Goal: Find contact information: Find contact information

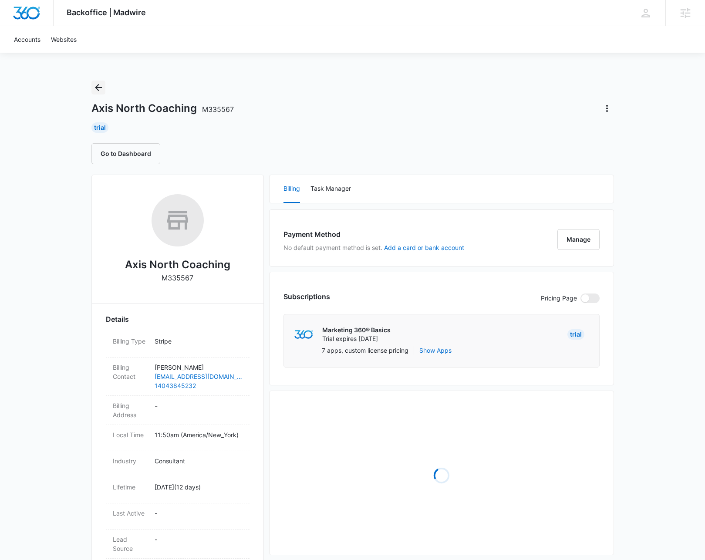
click at [98, 84] on icon "Back" at bounding box center [98, 87] width 10 height 10
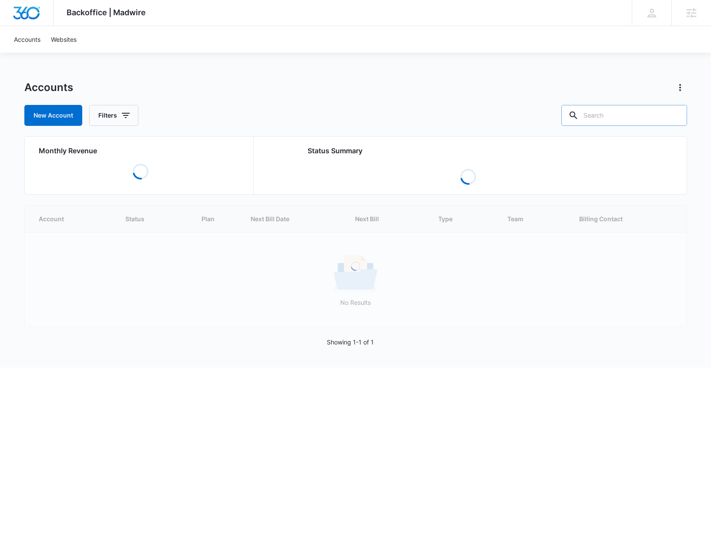
click at [634, 115] on input "text" at bounding box center [625, 115] width 126 height 21
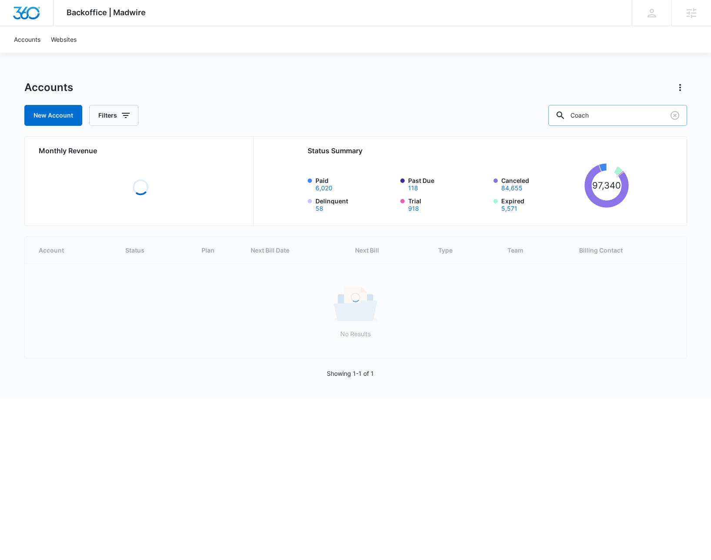
type input "Coach"
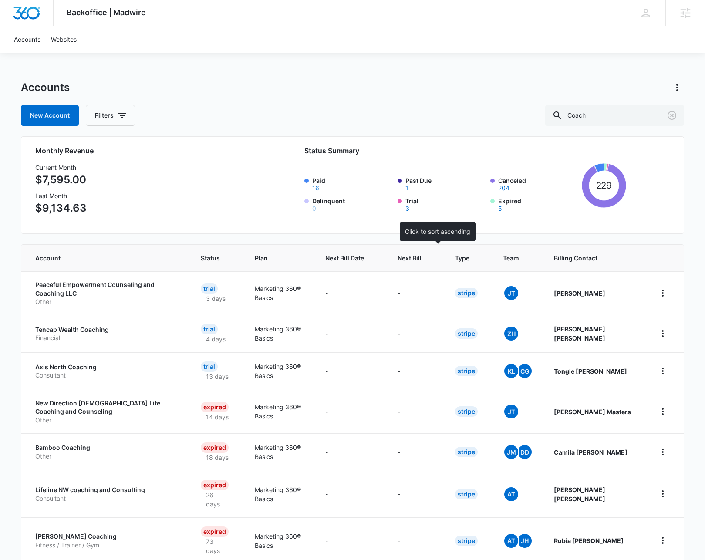
click at [421, 254] on span "Next Bill" at bounding box center [409, 257] width 24 height 9
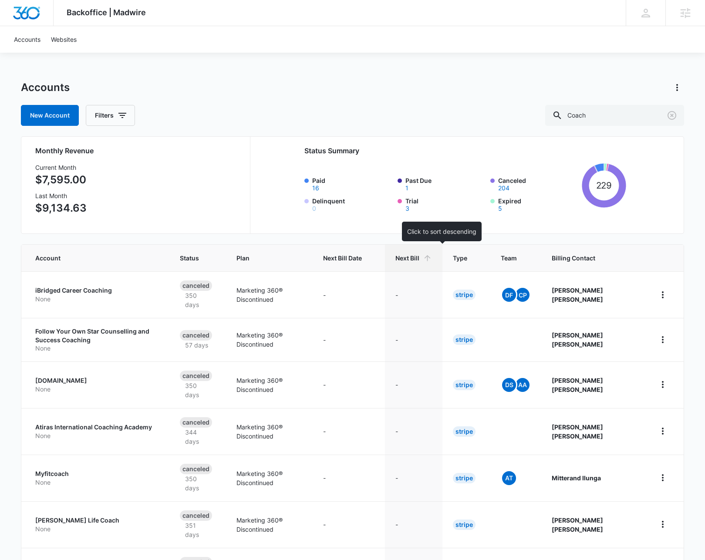
click at [419, 254] on span "Next Bill" at bounding box center [407, 257] width 24 height 9
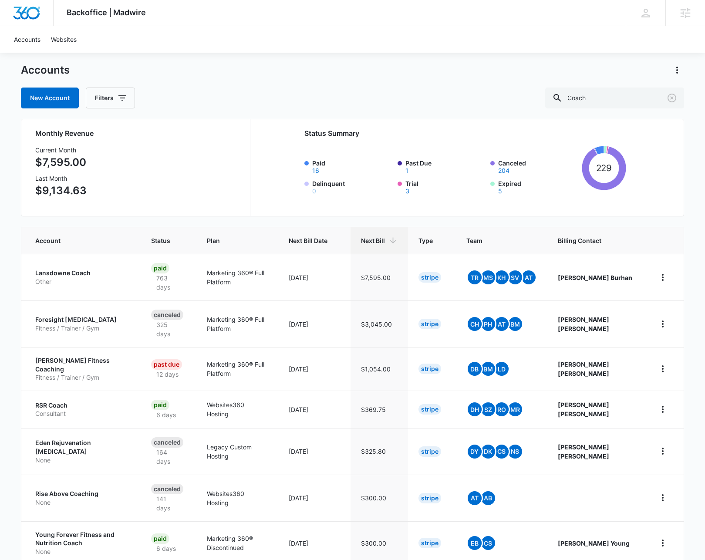
scroll to position [19, 0]
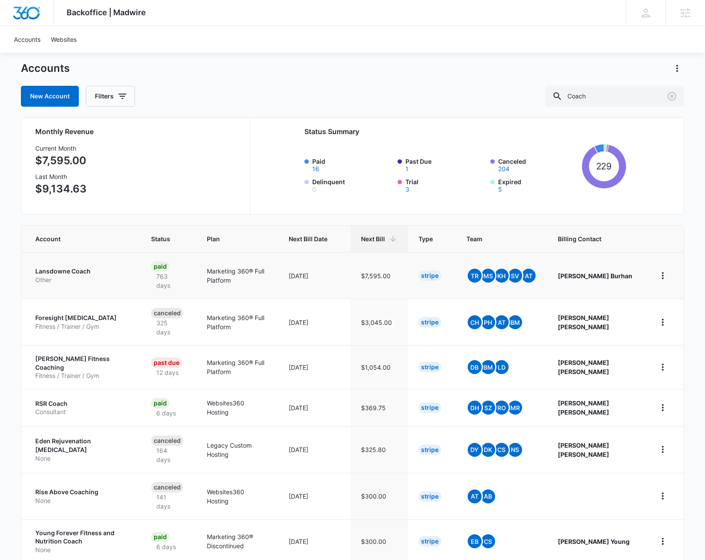
click at [74, 277] on p "Other" at bounding box center [82, 280] width 95 height 9
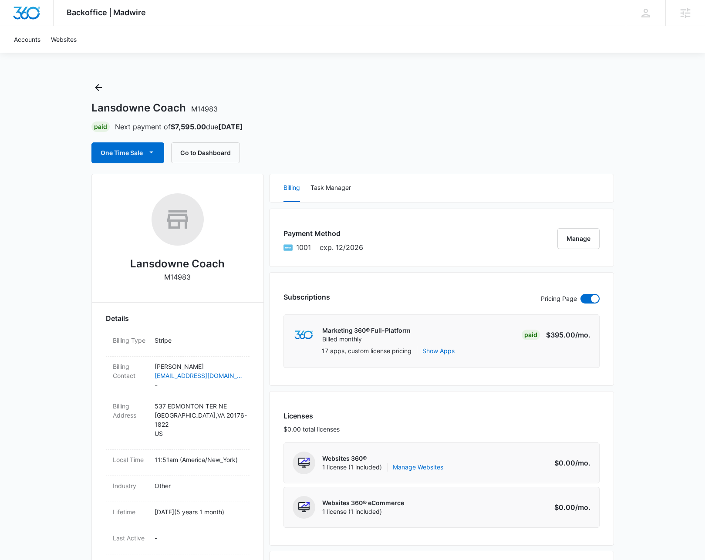
click at [165, 261] on h2 "Lansdowne Coach" at bounding box center [177, 264] width 94 height 16
copy h2 "Lansdowne Coach"
click at [101, 84] on icon "Back" at bounding box center [98, 87] width 10 height 10
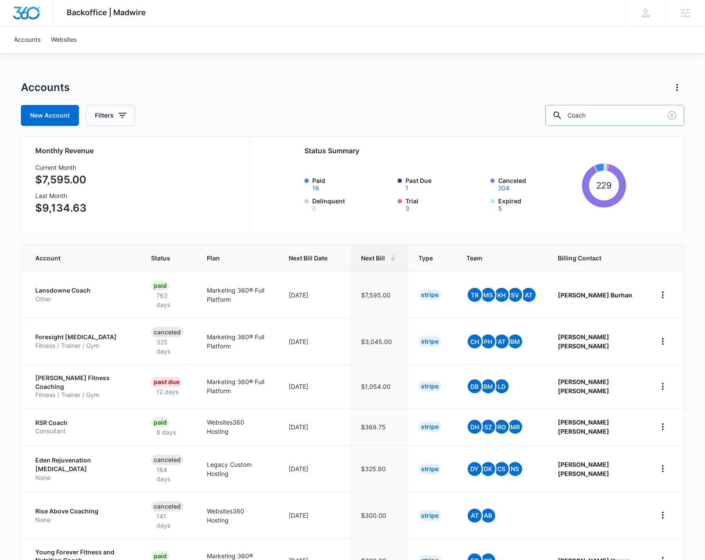
click at [606, 119] on input "Coach" at bounding box center [614, 115] width 139 height 21
click at [607, 118] on input "Coach" at bounding box center [614, 115] width 139 height 21
type input "consu"
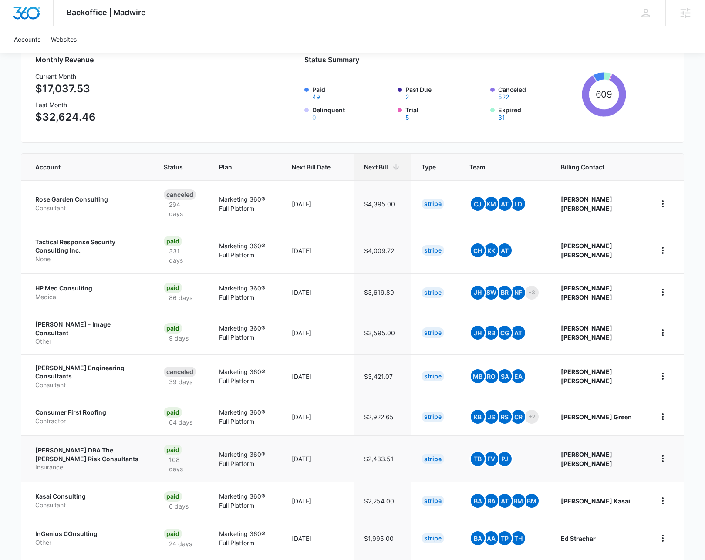
scroll to position [94, 0]
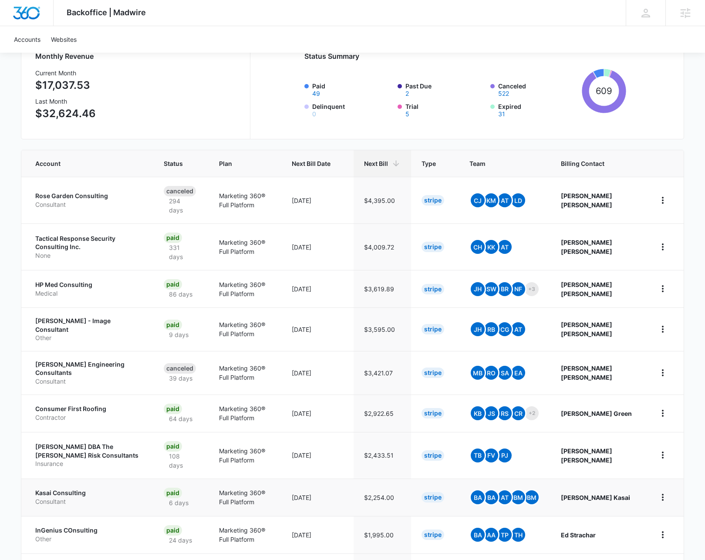
click at [66, 488] on p "Kasai Consulting" at bounding box center [89, 492] width 108 height 9
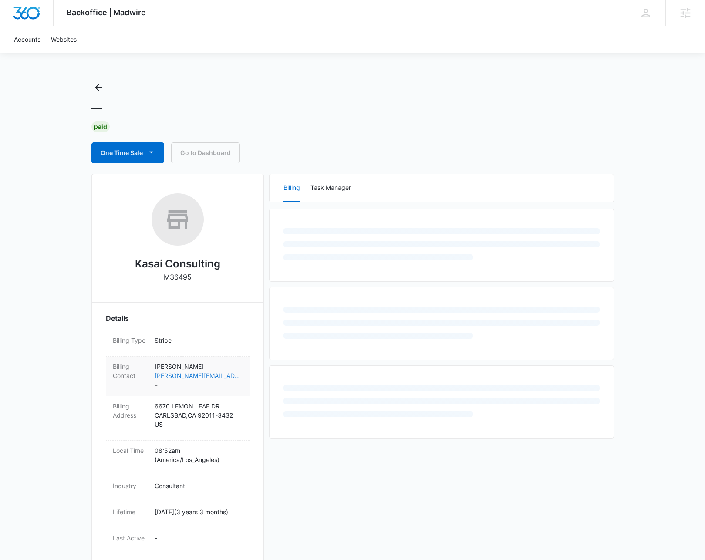
click at [199, 376] on link "karl@kasai-consulting.com" at bounding box center [199, 375] width 88 height 9
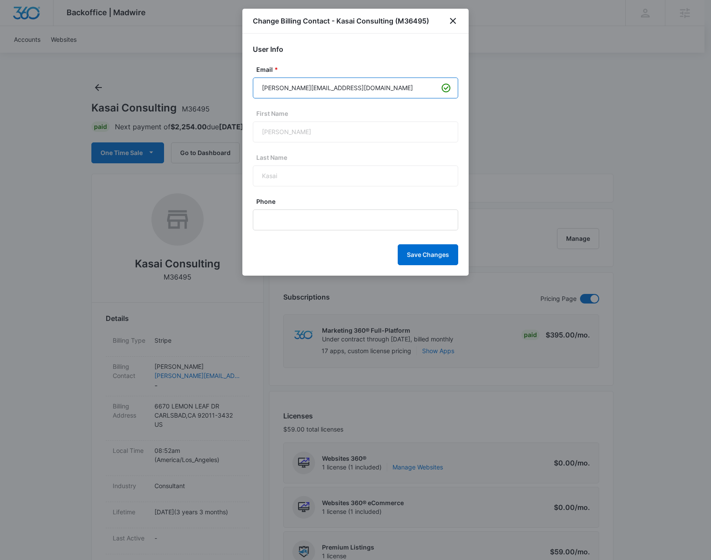
drag, startPoint x: 353, startPoint y: 83, endPoint x: 278, endPoint y: 85, distance: 74.5
click at [278, 85] on input "karl@kasai-consulting.com" at bounding box center [355, 87] width 205 height 21
click at [456, 21] on icon "close" at bounding box center [453, 21] width 10 height 10
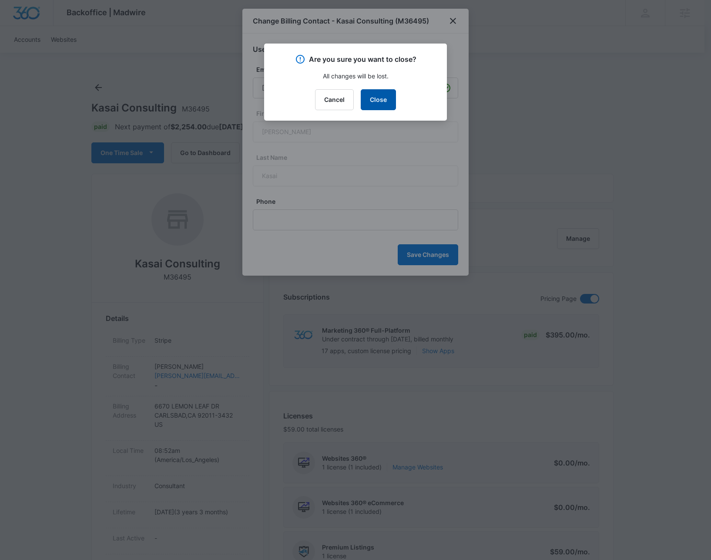
click at [390, 109] on button "Close" at bounding box center [378, 99] width 35 height 21
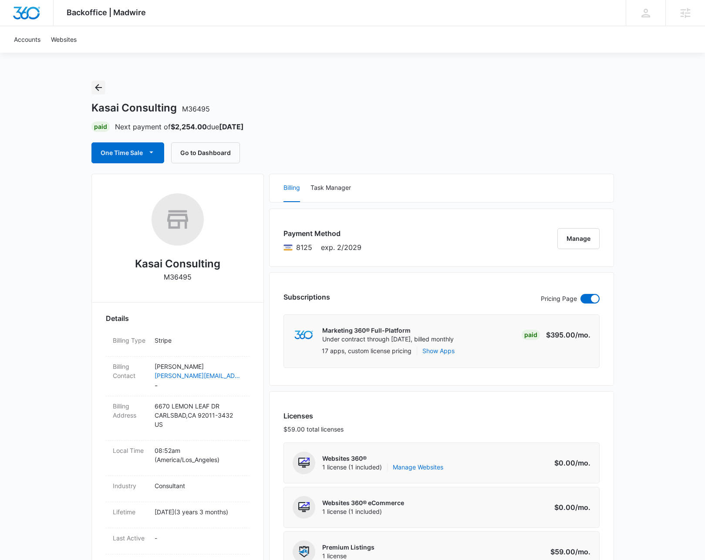
drag, startPoint x: 101, startPoint y: 86, endPoint x: 101, endPoint y: 78, distance: 7.4
click at [101, 86] on icon "Back" at bounding box center [98, 87] width 10 height 10
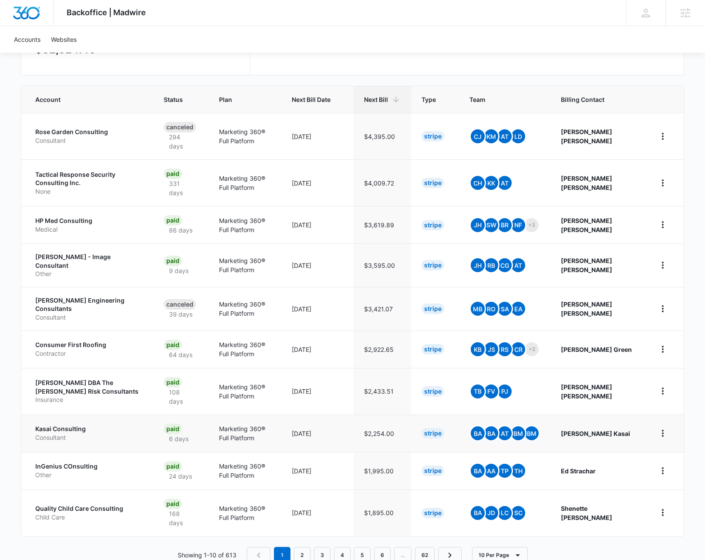
scroll to position [171, 0]
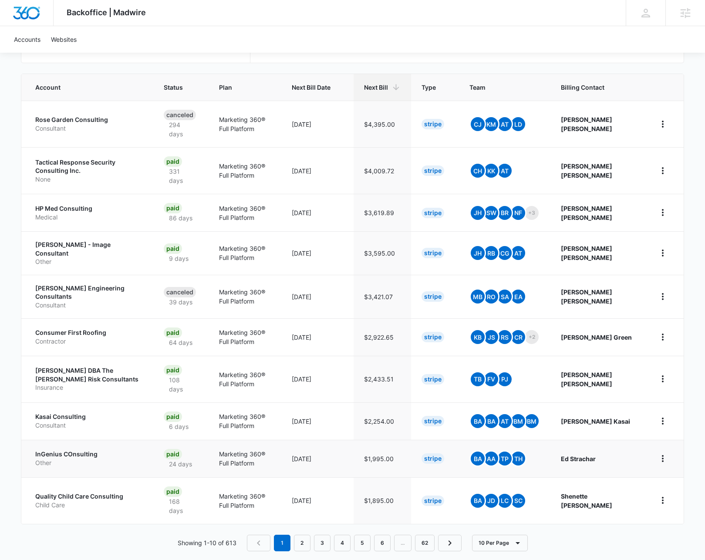
click at [72, 450] on p "InGenius COnsulting" at bounding box center [89, 454] width 108 height 9
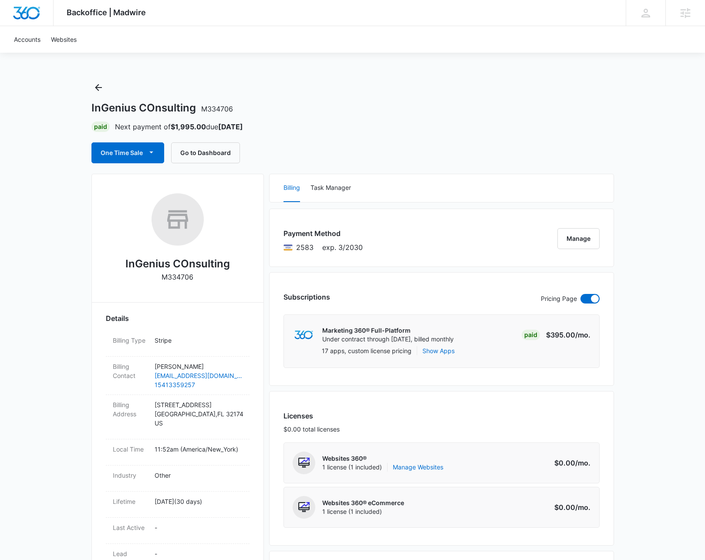
click at [158, 262] on h2 "InGenius COnsulting" at bounding box center [177, 264] width 104 height 16
copy h2 "InGenius COnsulting"
click at [95, 89] on icon "Back" at bounding box center [98, 87] width 10 height 10
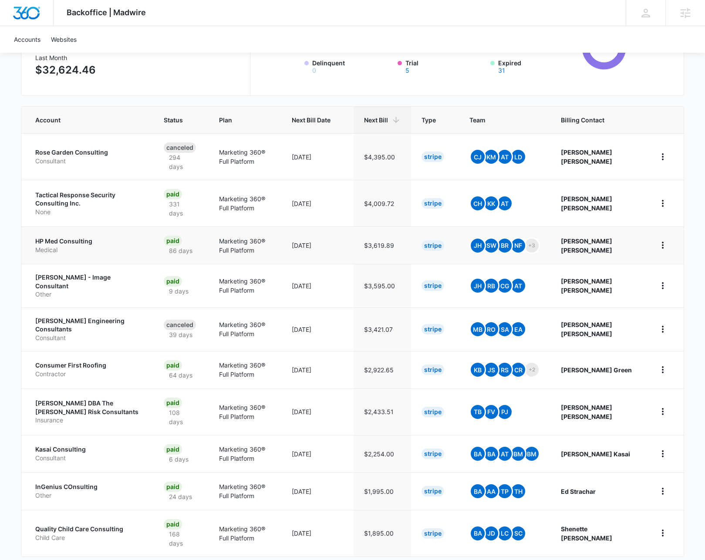
scroll to position [171, 0]
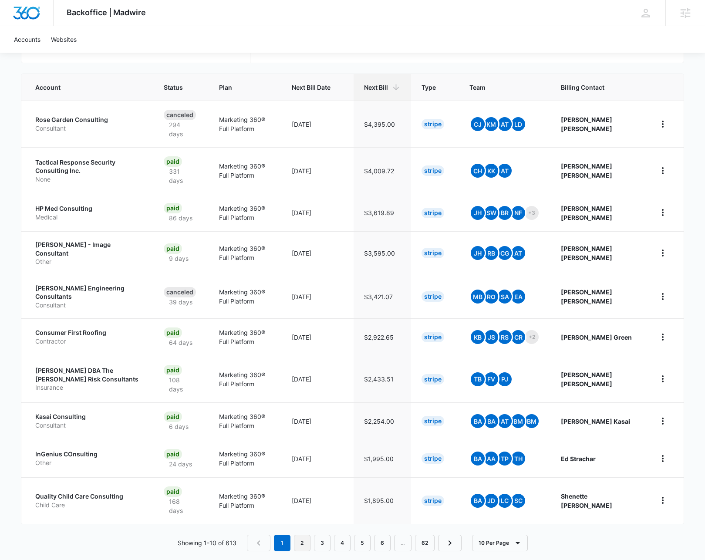
click at [301, 535] on link "2" at bounding box center [302, 543] width 17 height 17
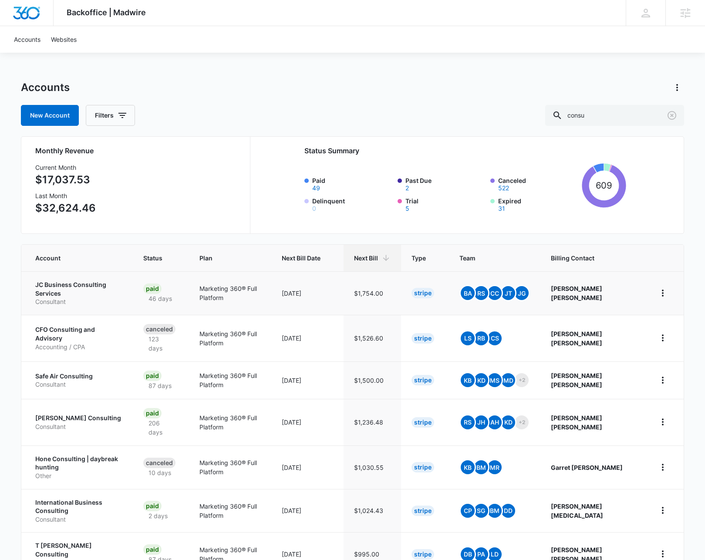
click at [105, 288] on p "JC Business Consulting Services" at bounding box center [78, 288] width 87 height 17
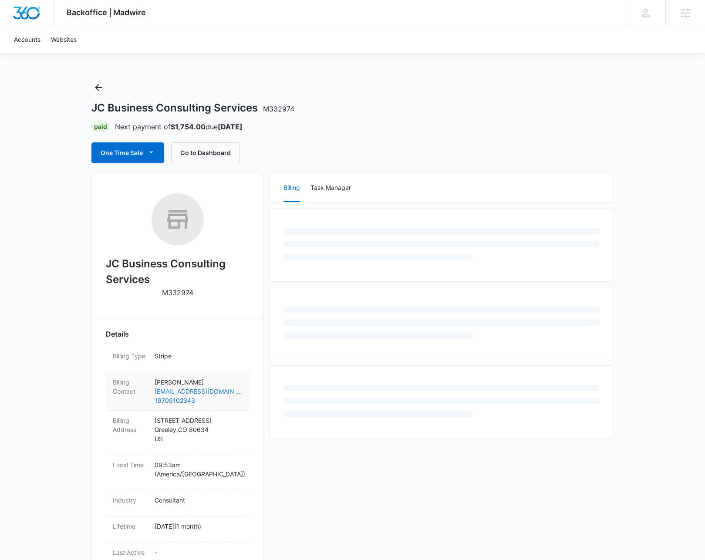
click at [224, 393] on link "JeffWright@JCBusinessconsultingservices.com" at bounding box center [199, 391] width 88 height 9
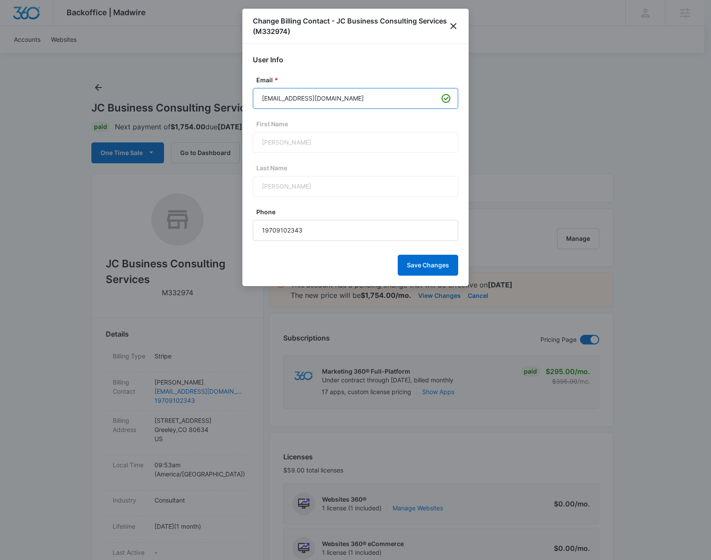
drag, startPoint x: 408, startPoint y: 99, endPoint x: 299, endPoint y: 104, distance: 109.8
click at [299, 104] on input "JeffWright@JCBusinessconsultingservices.com" at bounding box center [355, 98] width 205 height 21
click at [454, 24] on icon "close" at bounding box center [453, 26] width 10 height 10
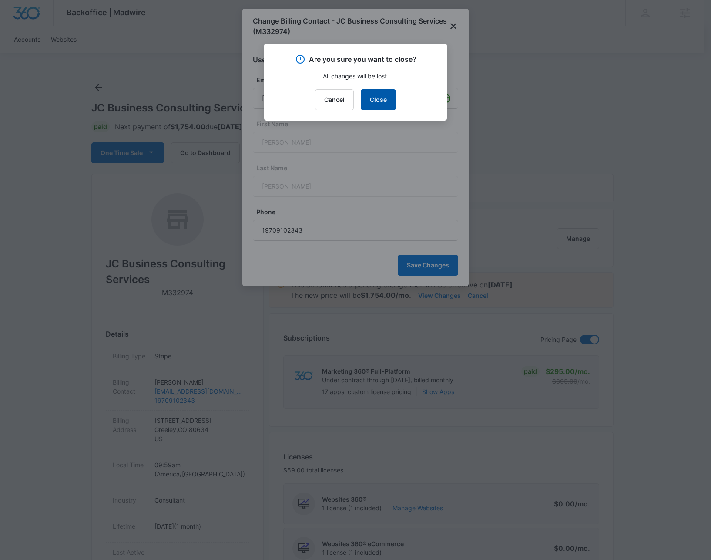
click at [381, 99] on button "Close" at bounding box center [378, 99] width 35 height 21
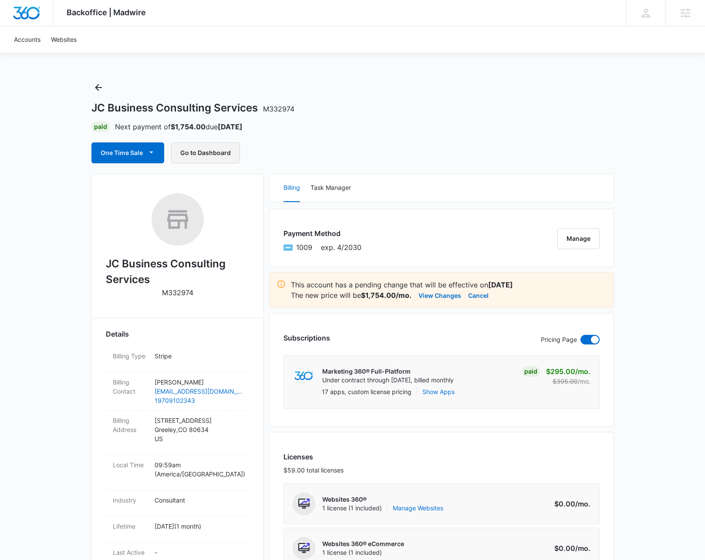
click at [219, 158] on button "Go to Dashboard" at bounding box center [205, 152] width 69 height 21
click at [95, 83] on icon "Back" at bounding box center [98, 87] width 10 height 10
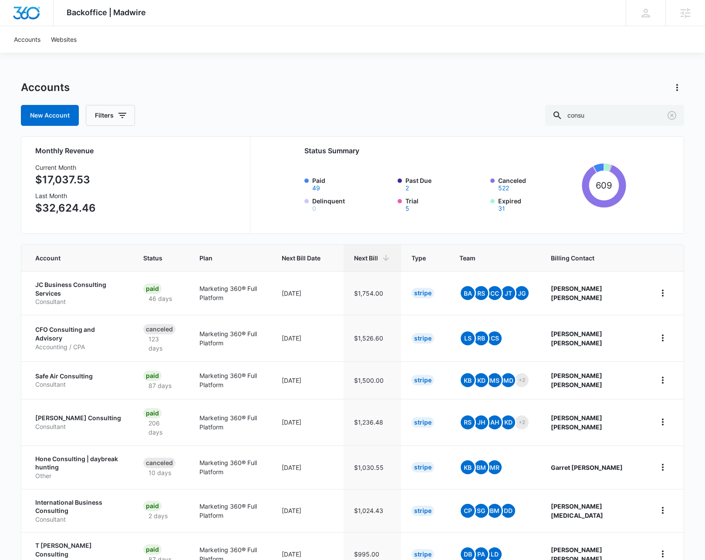
click at [306, 77] on div "Backoffice | Madwire Apps Settings KL Kyle Lewis kyle.lewis@marketing360.com My…" at bounding box center [352, 375] width 705 height 751
click at [543, 54] on div "Backoffice | Madwire Apps Settings KL Kyle Lewis kyle.lewis@marketing360.com My…" at bounding box center [352, 375] width 705 height 751
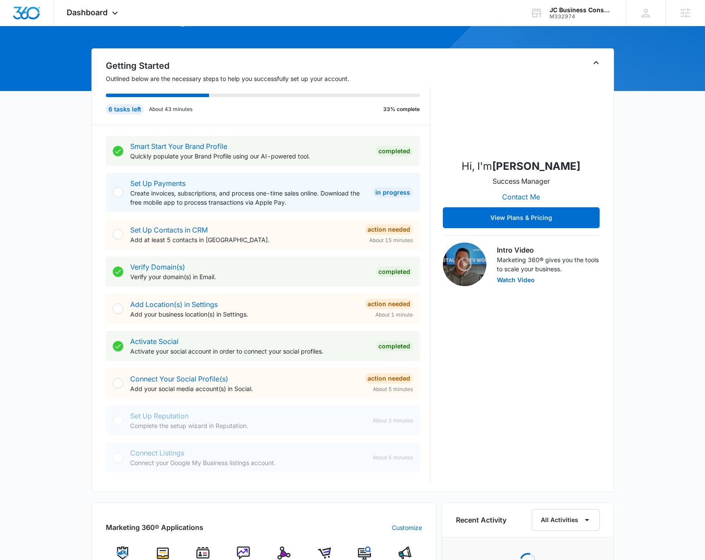
scroll to position [371, 0]
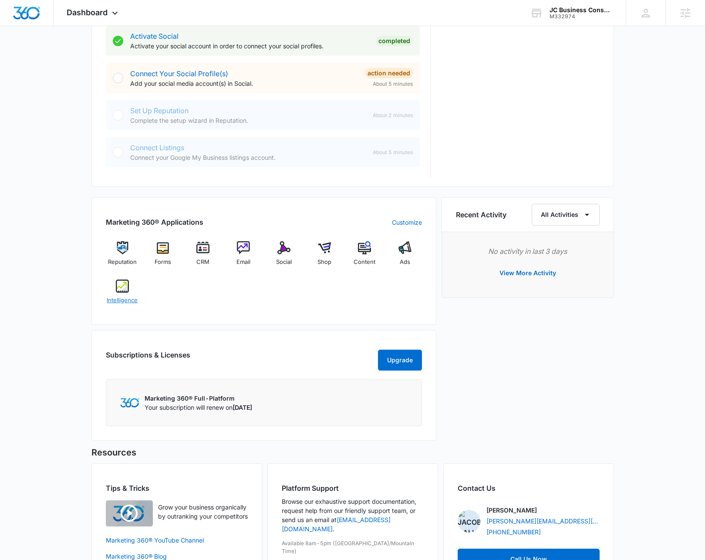
click at [121, 284] on img at bounding box center [122, 285] width 13 height 13
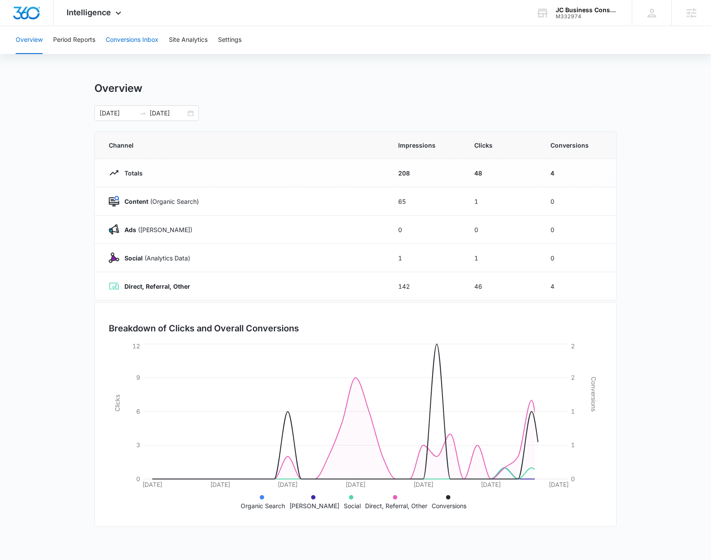
click at [138, 46] on button "Conversions Inbox" at bounding box center [132, 40] width 53 height 28
